Goal: Find specific page/section: Find specific page/section

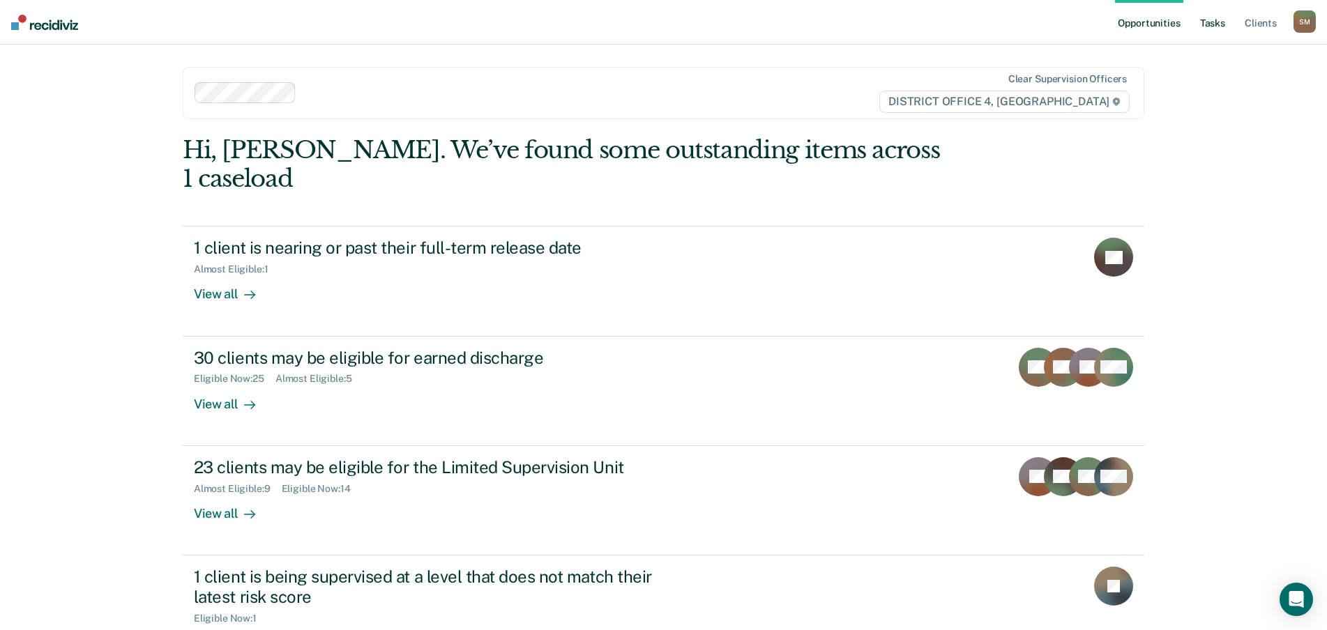
click at [1213, 24] on link "Tasks" at bounding box center [1212, 22] width 31 height 45
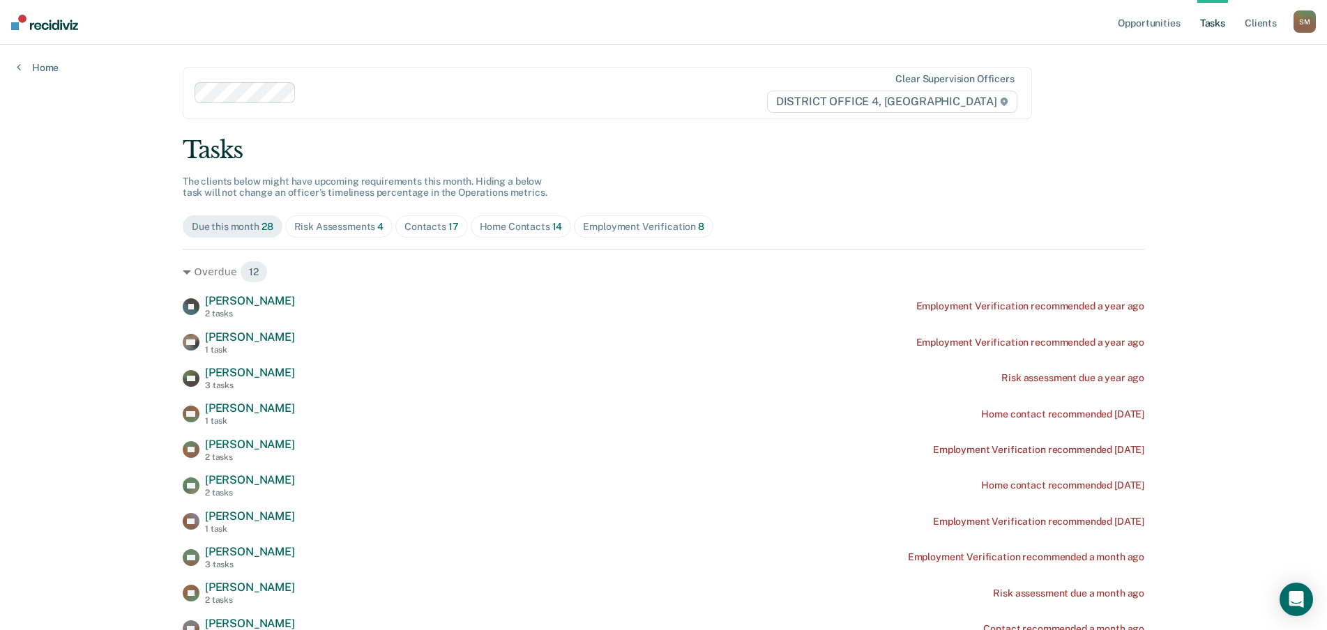
click at [354, 226] on div "Risk Assessments 4" at bounding box center [339, 227] width 90 height 12
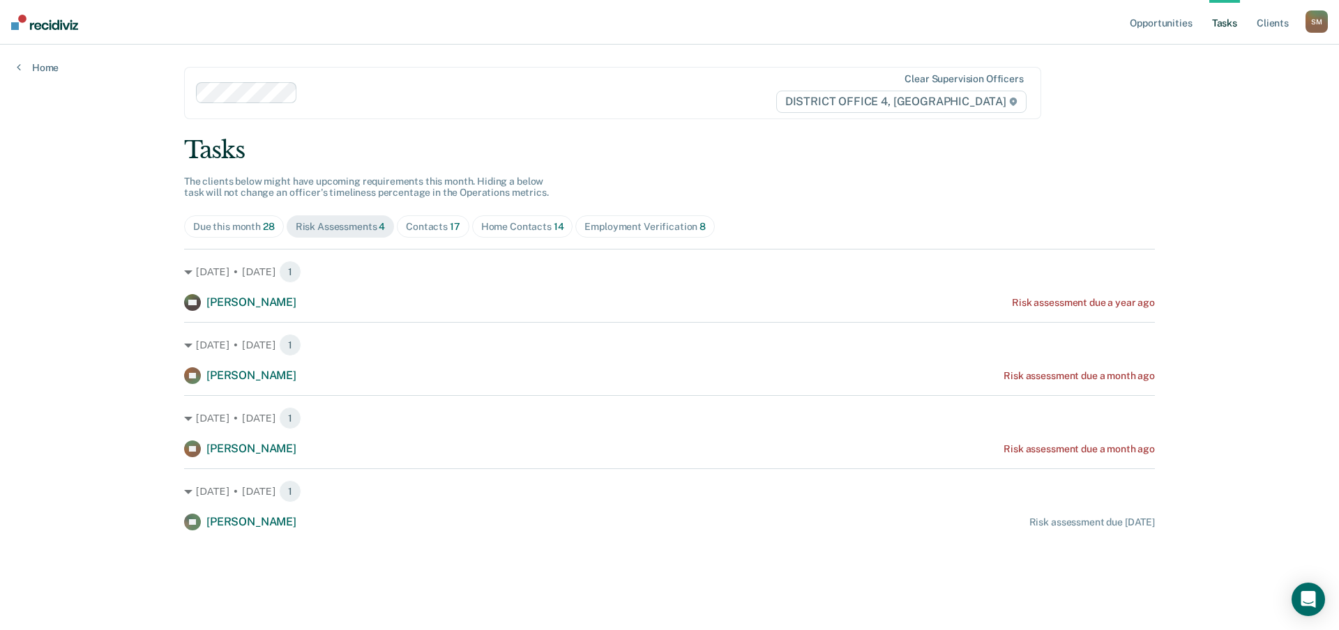
click at [432, 225] on div "Contacts 17" at bounding box center [433, 227] width 54 height 12
